Goal: Task Accomplishment & Management: Manage account settings

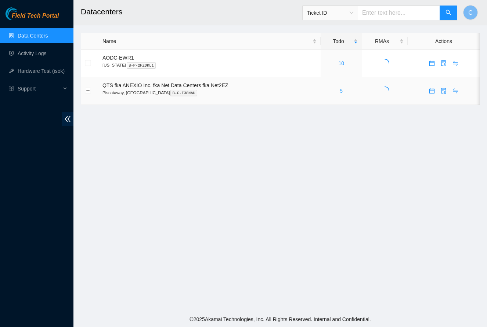
click at [343, 89] on link "5" at bounding box center [341, 91] width 3 height 6
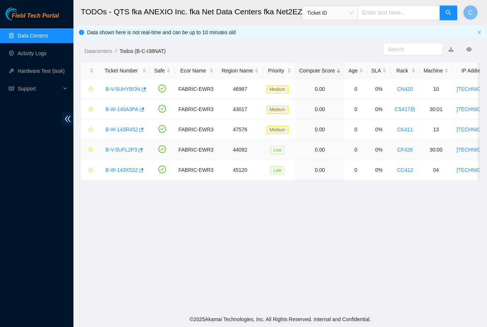
click at [120, 148] on link "B-V-5UFL2P3" at bounding box center [121, 150] width 32 height 6
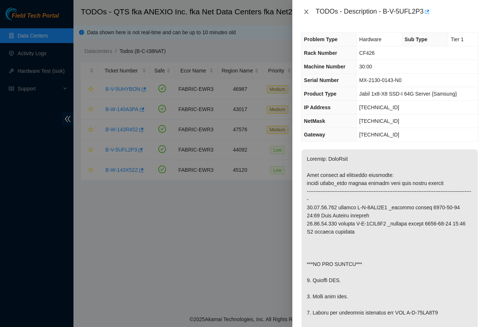
click at [304, 13] on icon "close" at bounding box center [307, 12] width 6 height 6
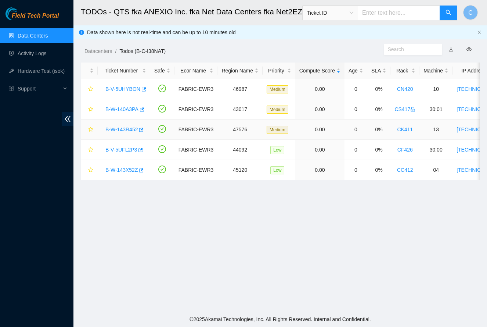
click at [127, 129] on link "B-W-143R452" at bounding box center [121, 129] width 32 height 6
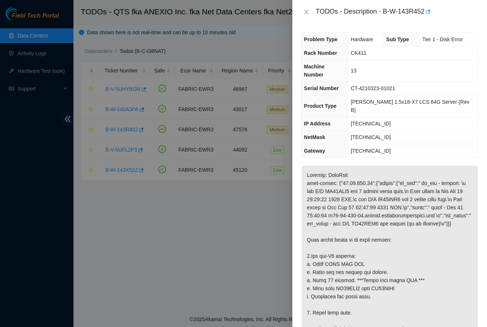
drag, startPoint x: 305, startPoint y: 11, endPoint x: 301, endPoint y: 12, distance: 4.1
click at [305, 11] on icon "close" at bounding box center [307, 12] width 6 height 6
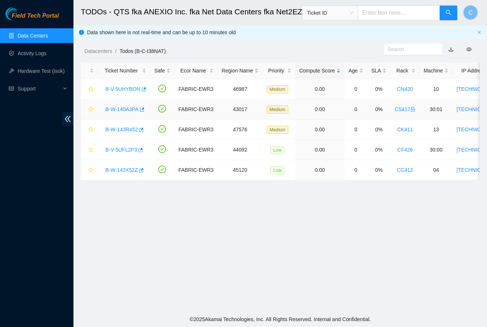
click at [122, 108] on link "B-W-140A3PA" at bounding box center [121, 109] width 33 height 6
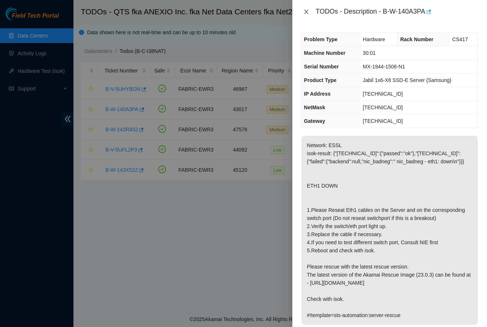
click at [304, 12] on icon "close" at bounding box center [307, 12] width 6 height 6
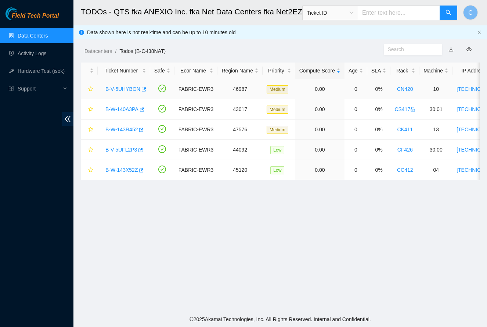
click at [115, 90] on link "B-V-5UHYBON" at bounding box center [122, 89] width 35 height 6
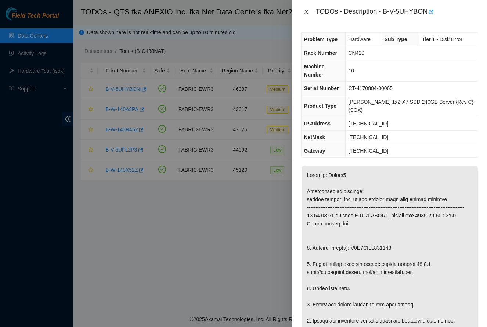
click at [306, 13] on icon "close" at bounding box center [307, 12] width 6 height 6
